Goal: Task Accomplishment & Management: Use online tool/utility

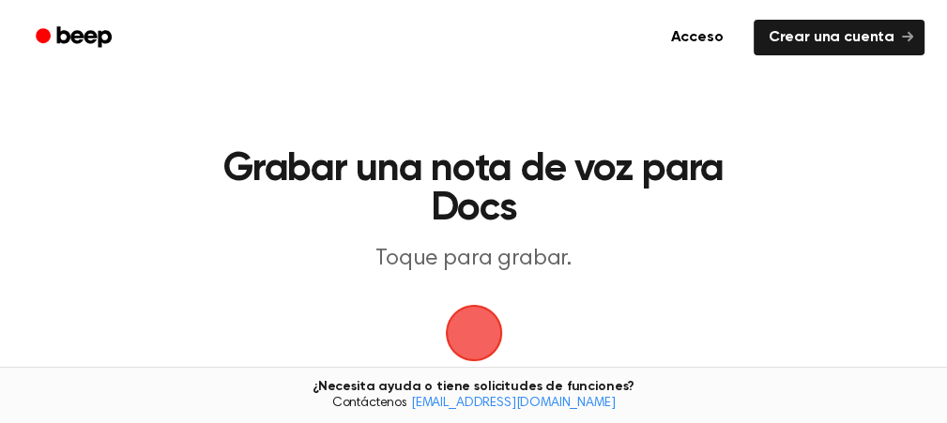
click at [473, 339] on span "button" at bounding box center [473, 333] width 61 height 61
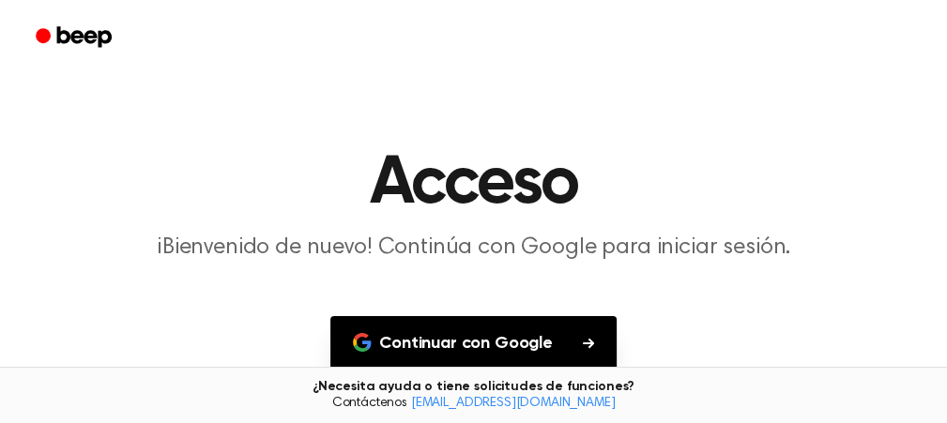
click at [499, 338] on font "Continuar con Google" at bounding box center [466, 343] width 174 height 17
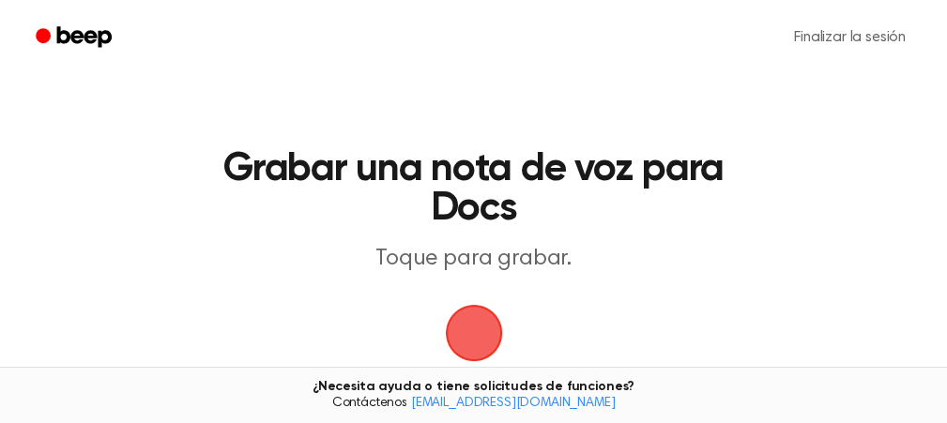
click at [473, 346] on span "button" at bounding box center [473, 333] width 61 height 61
click at [473, 346] on span "button" at bounding box center [473, 333] width 64 height 64
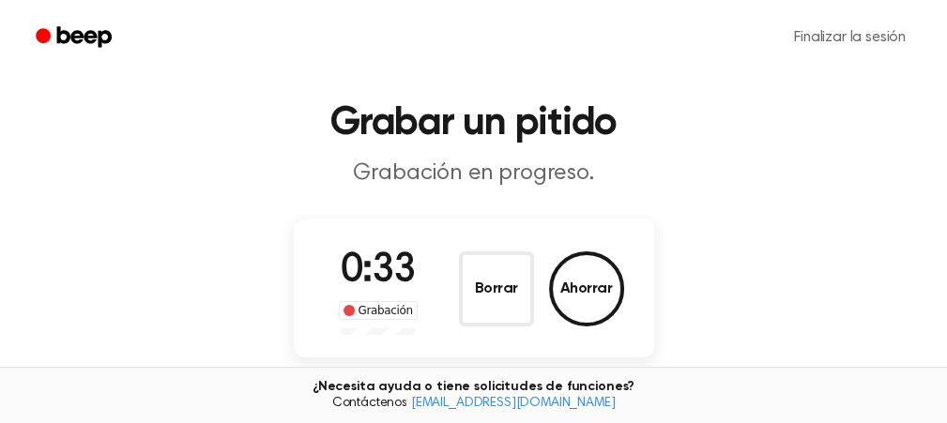
scroll to position [41, 0]
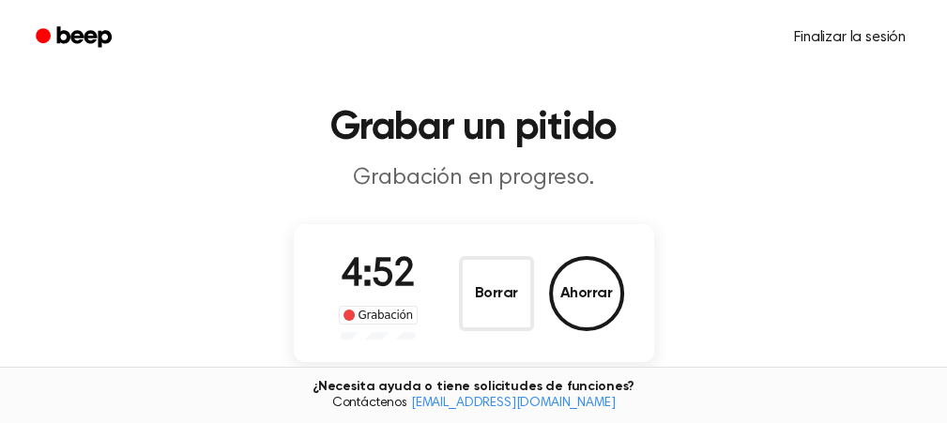
click at [844, 39] on font "Finalizar la sesión" at bounding box center [850, 37] width 112 height 15
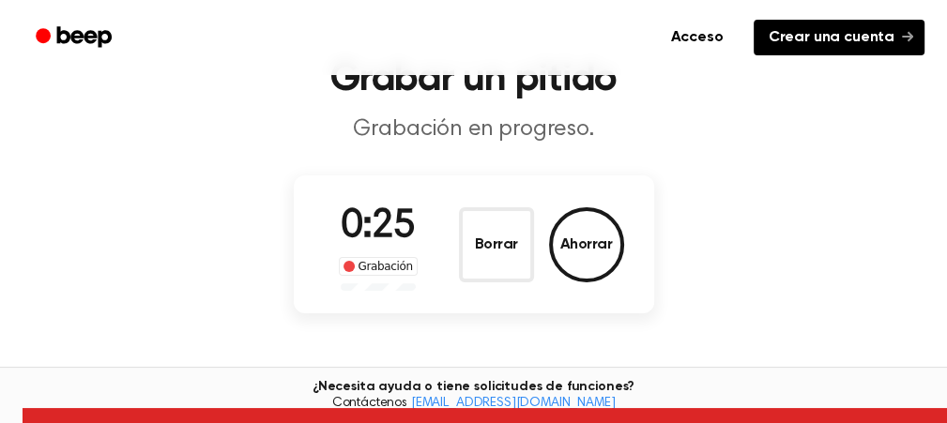
scroll to position [135, 0]
